Goal: Use online tool/utility: Utilize a website feature to perform a specific function

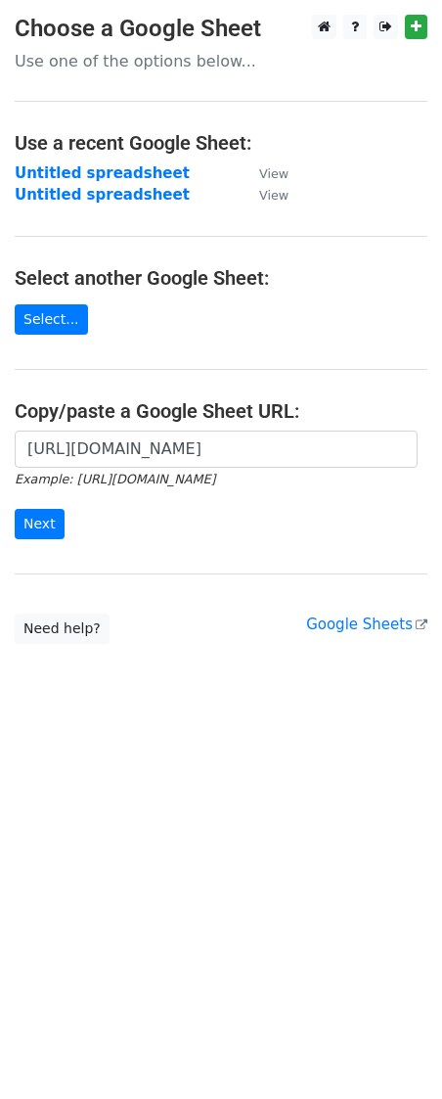
scroll to position [0, 446]
type input "[URL][DOMAIN_NAME]"
click at [47, 532] on input "Next" at bounding box center [40, 524] width 50 height 30
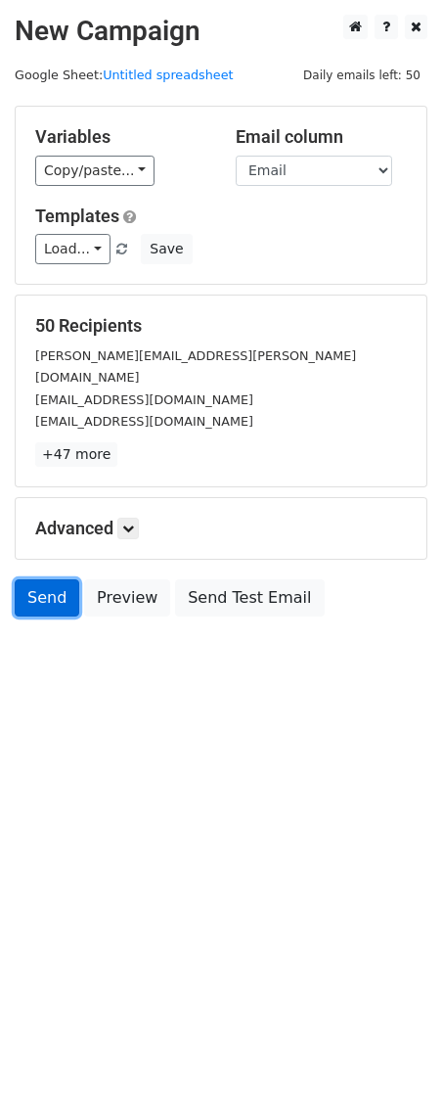
click at [47, 592] on link "Send" at bounding box center [47, 597] width 65 height 37
click at [56, 594] on link "Send" at bounding box center [47, 597] width 65 height 37
